Goal: Information Seeking & Learning: Learn about a topic

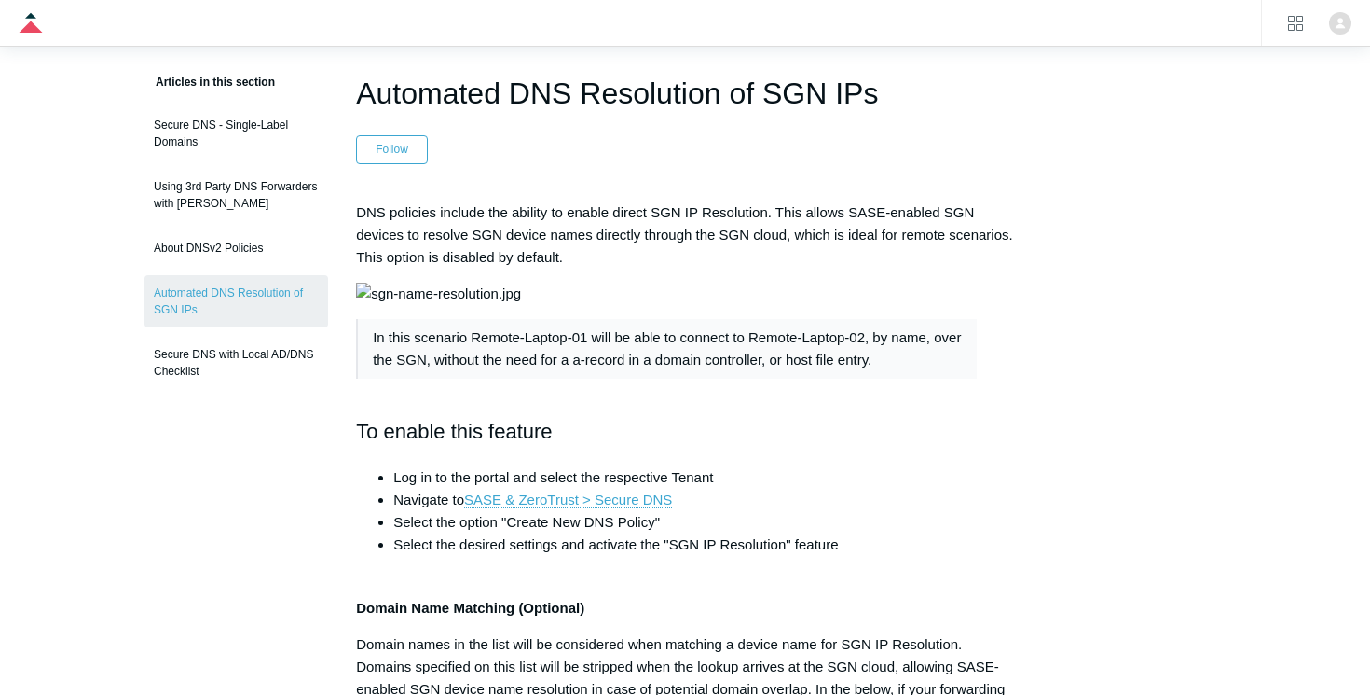
scroll to position [140, 0]
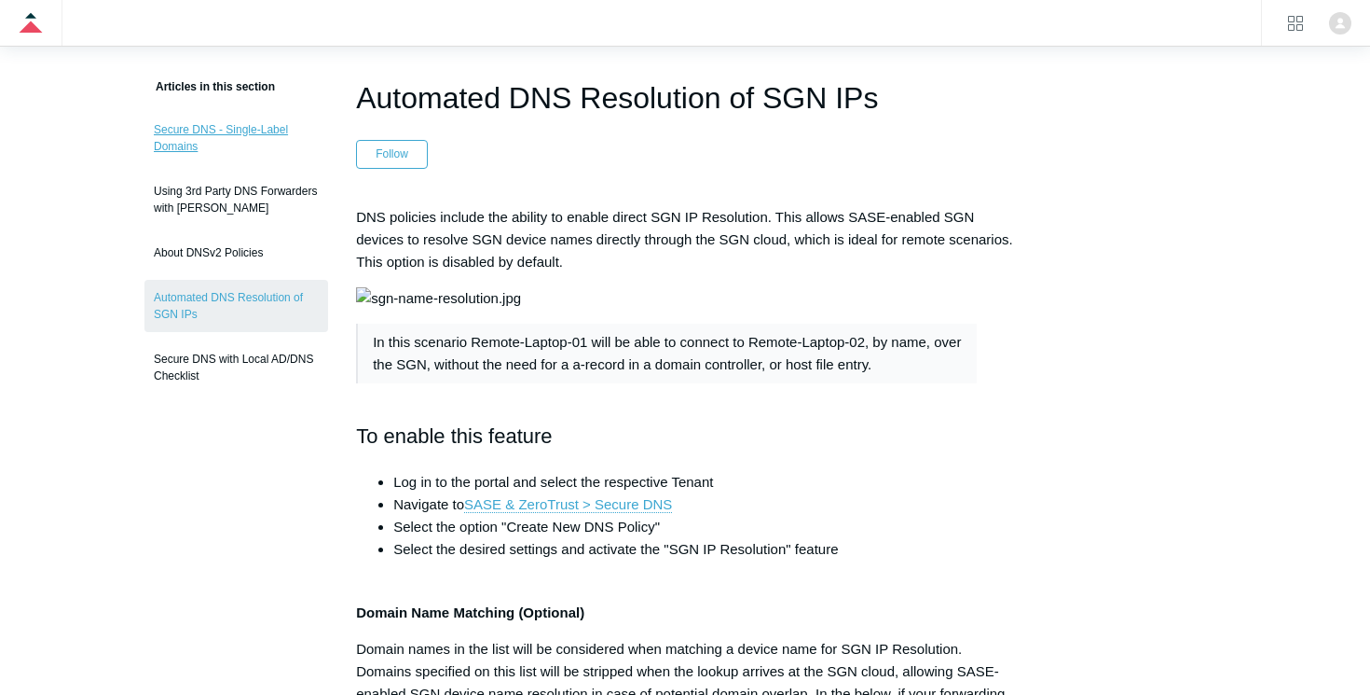
click at [228, 139] on link "Secure DNS - Single-Label Domains" at bounding box center [236, 138] width 184 height 52
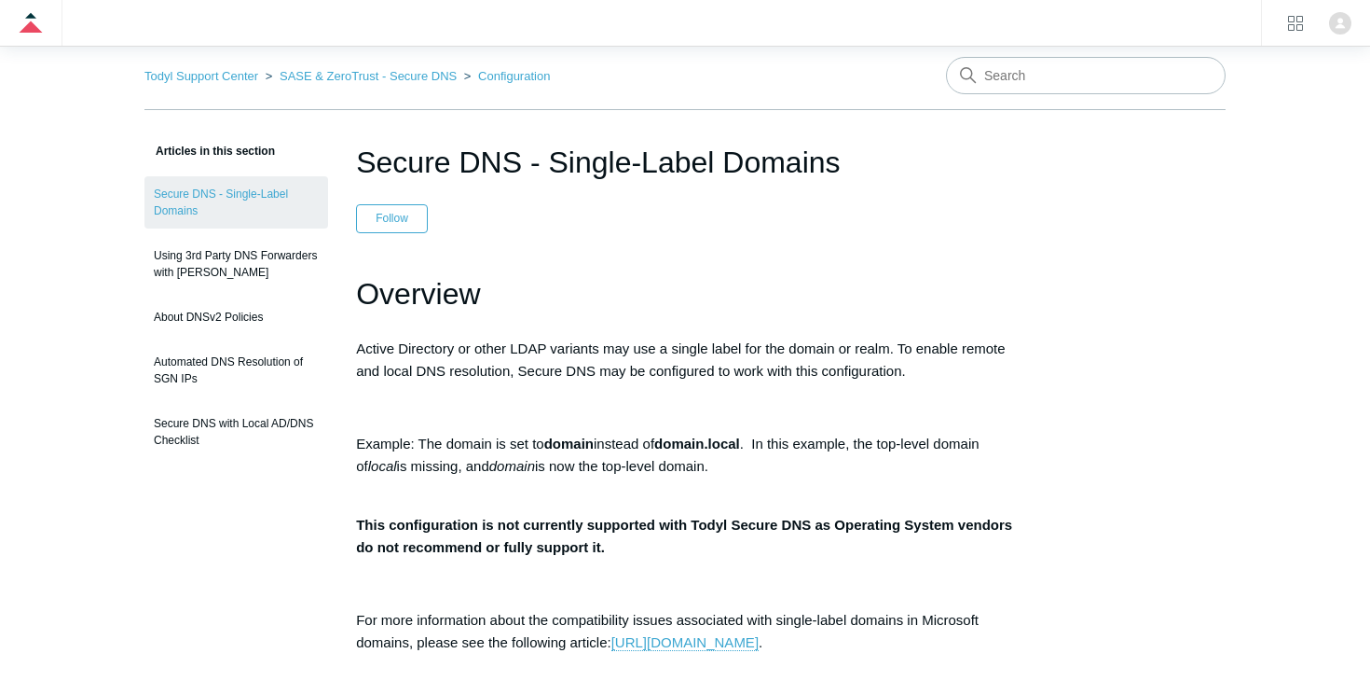
scroll to position [166, 0]
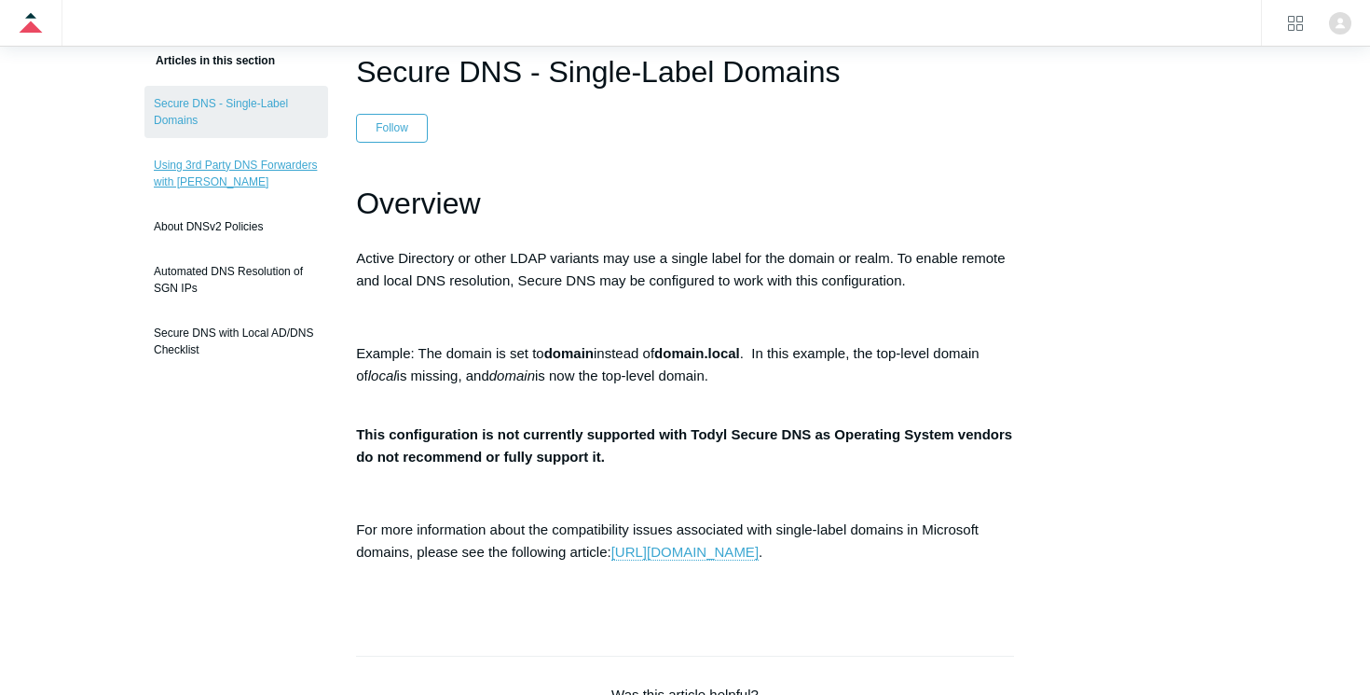
click at [252, 168] on link "Using 3rd Party DNS Forwarders with [PERSON_NAME]" at bounding box center [236, 173] width 184 height 52
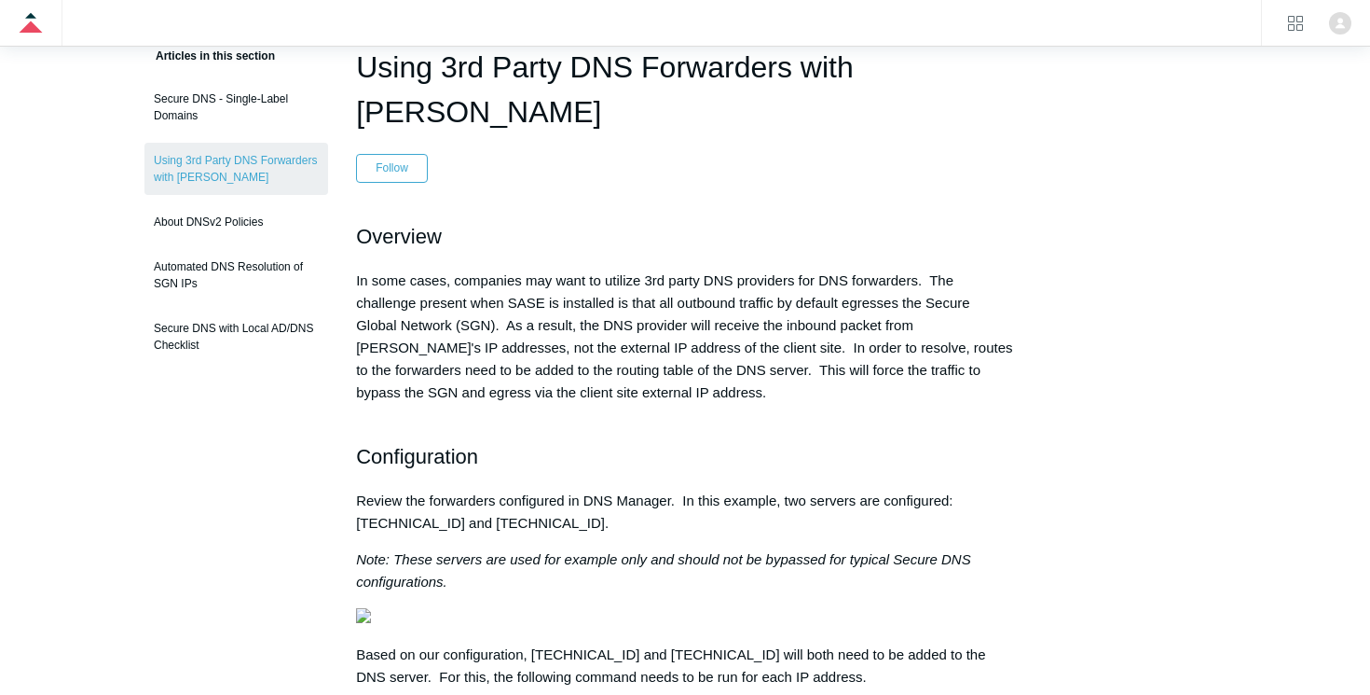
scroll to position [147, 0]
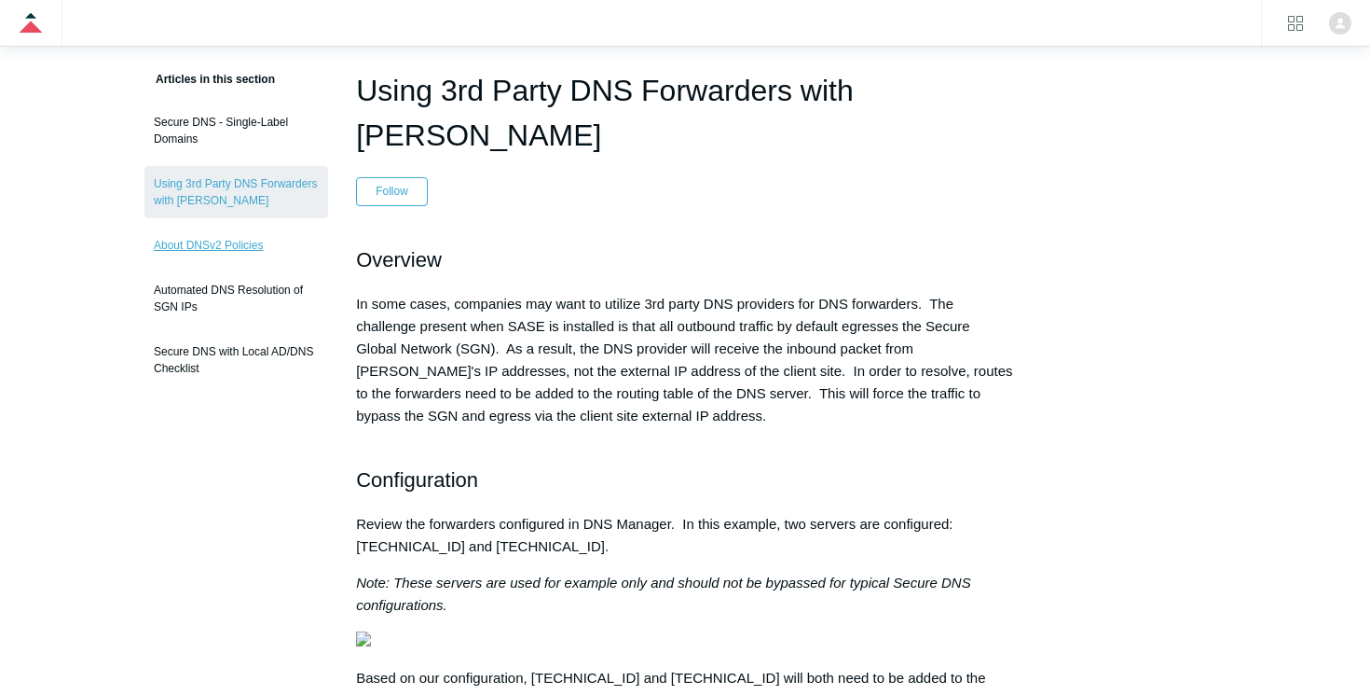
click at [228, 248] on link "About DNSv2 Policies" at bounding box center [236, 244] width 184 height 35
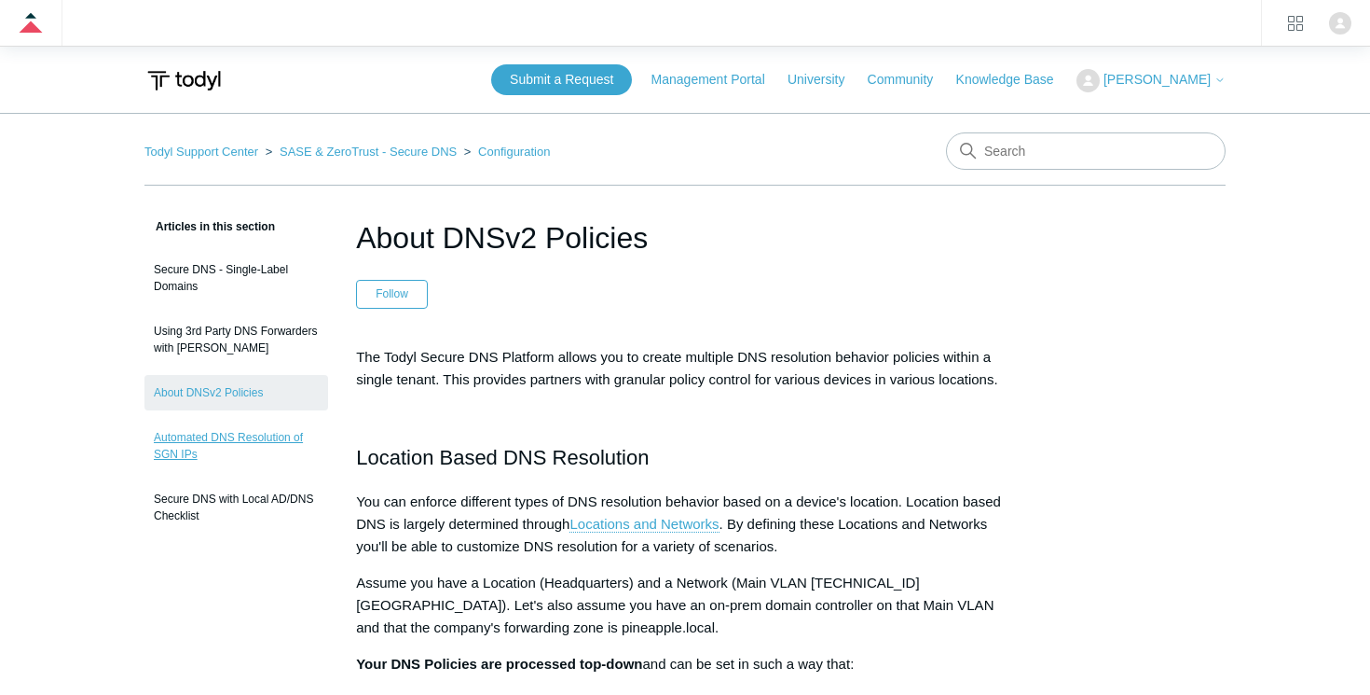
click at [234, 436] on link "Automated DNS Resolution of SGN IPs" at bounding box center [236, 446] width 184 height 52
